Goal: Transaction & Acquisition: Purchase product/service

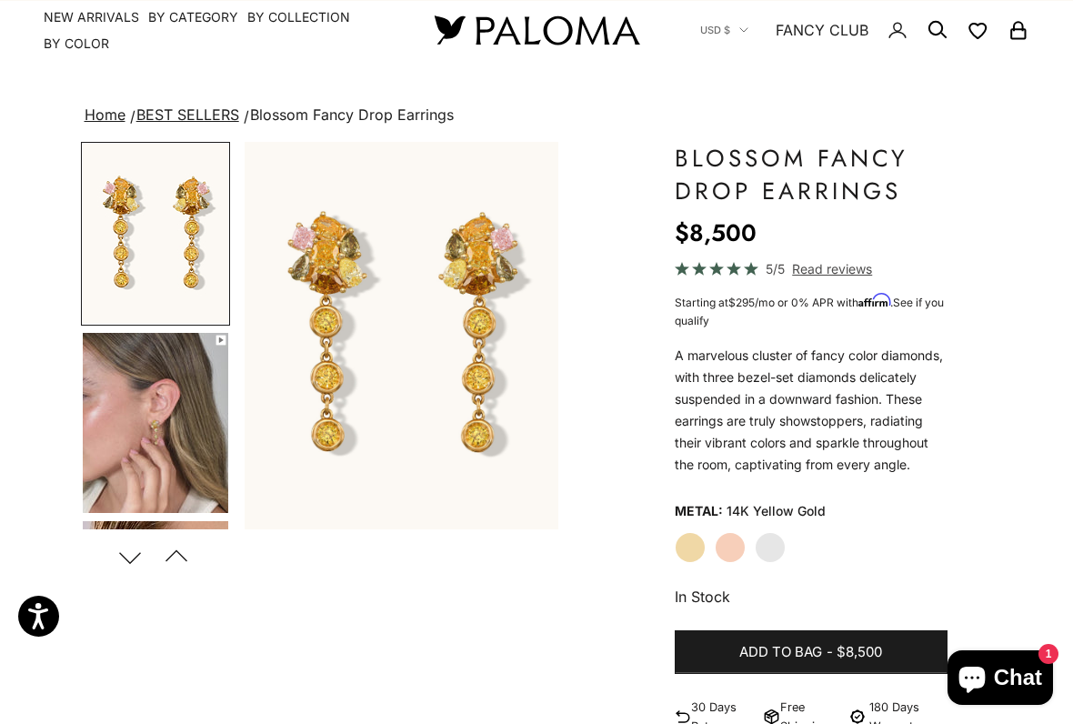
scroll to position [38, 0]
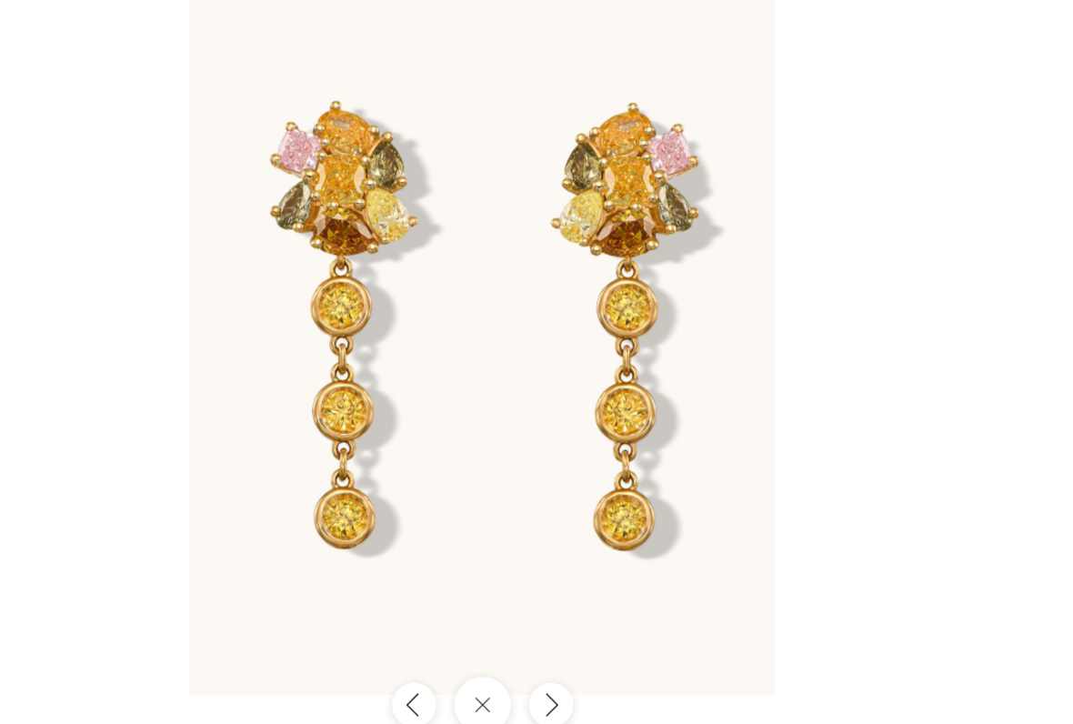
click at [28, 1] on div at bounding box center [536, 362] width 1073 height 724
click at [32, 0] on div at bounding box center [536, 362] width 1073 height 724
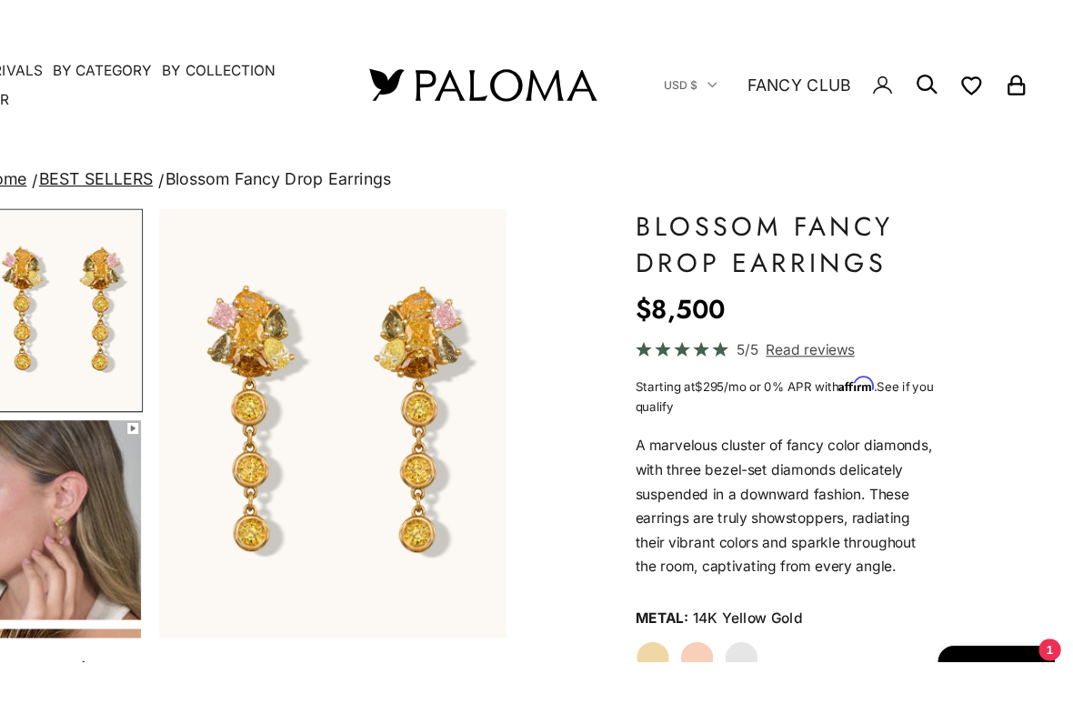
scroll to position [70, 0]
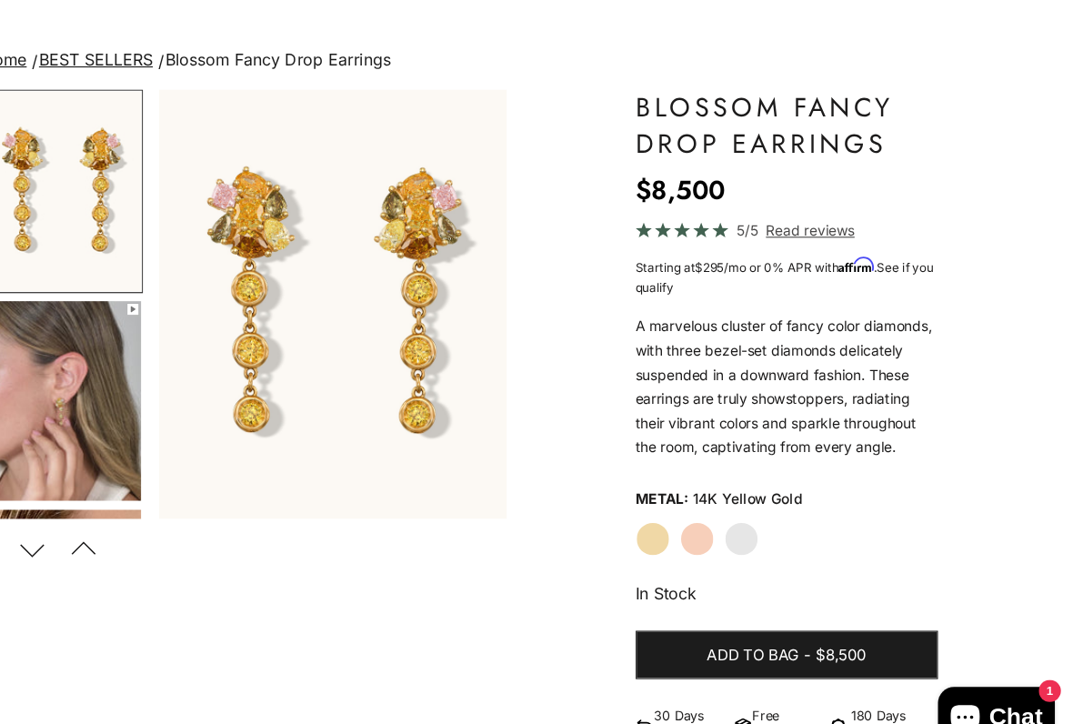
click at [715, 501] on label "Rose Gold" at bounding box center [730, 516] width 31 height 31
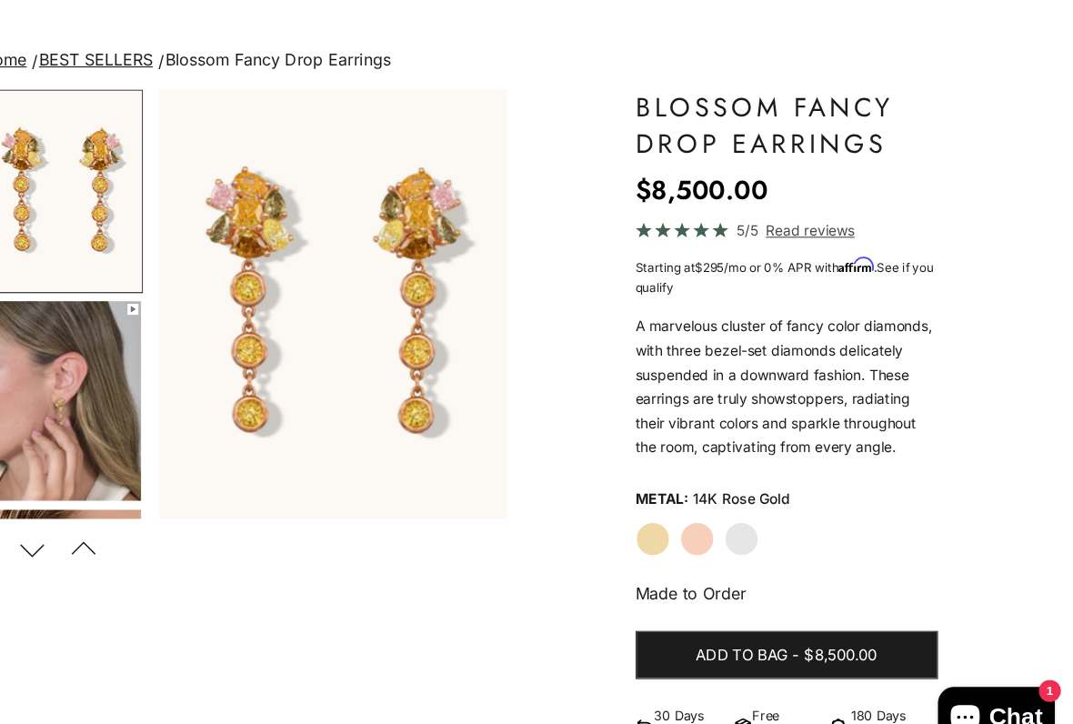
click at [755, 501] on label "White Gold" at bounding box center [770, 516] width 31 height 31
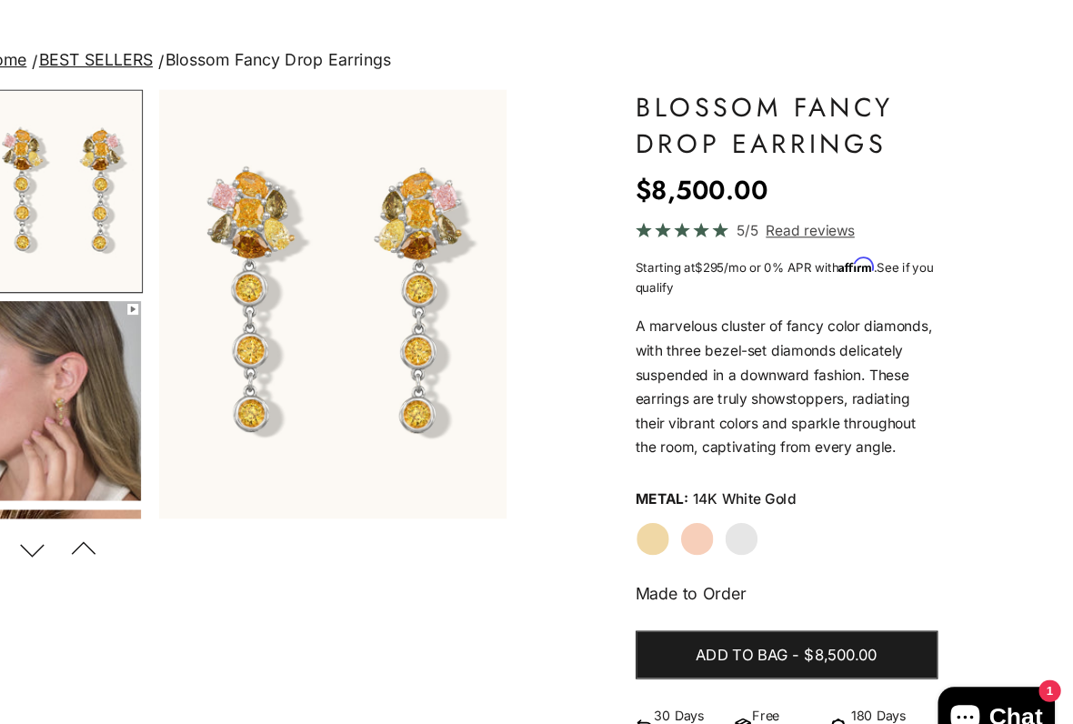
click at [715, 501] on label "Rose Gold" at bounding box center [730, 516] width 31 height 31
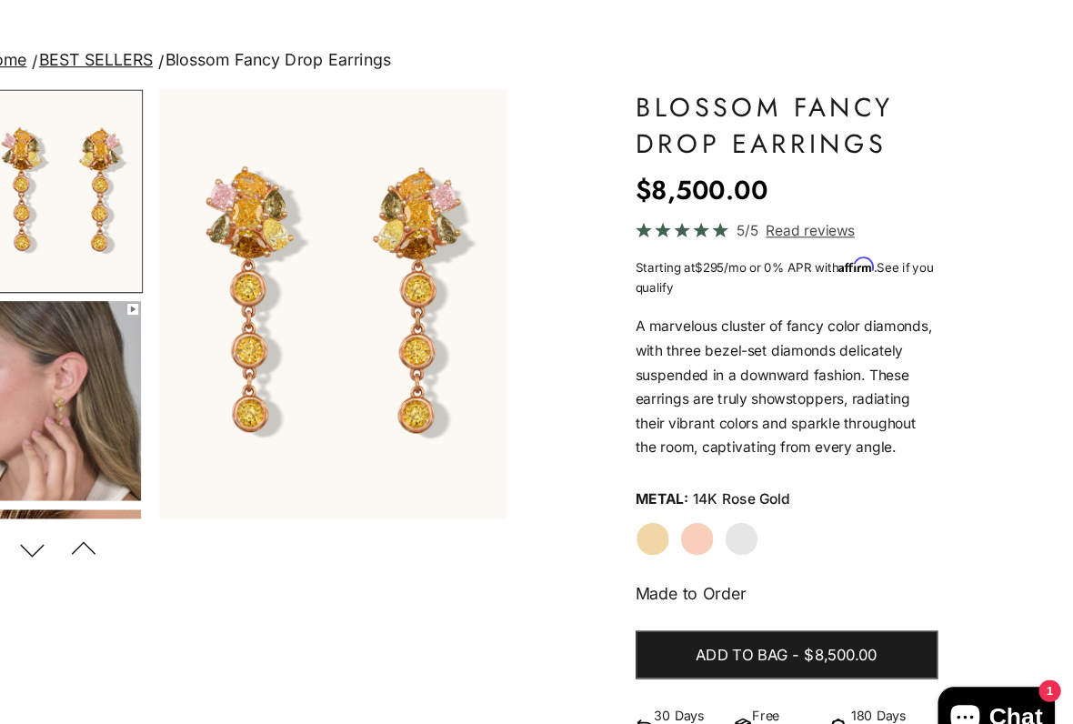
click at [675, 501] on label "Yellow Gold" at bounding box center [690, 516] width 31 height 31
click at [715, 501] on label "Rose Gold" at bounding box center [730, 516] width 31 height 31
